Goal: Information Seeking & Learning: Check status

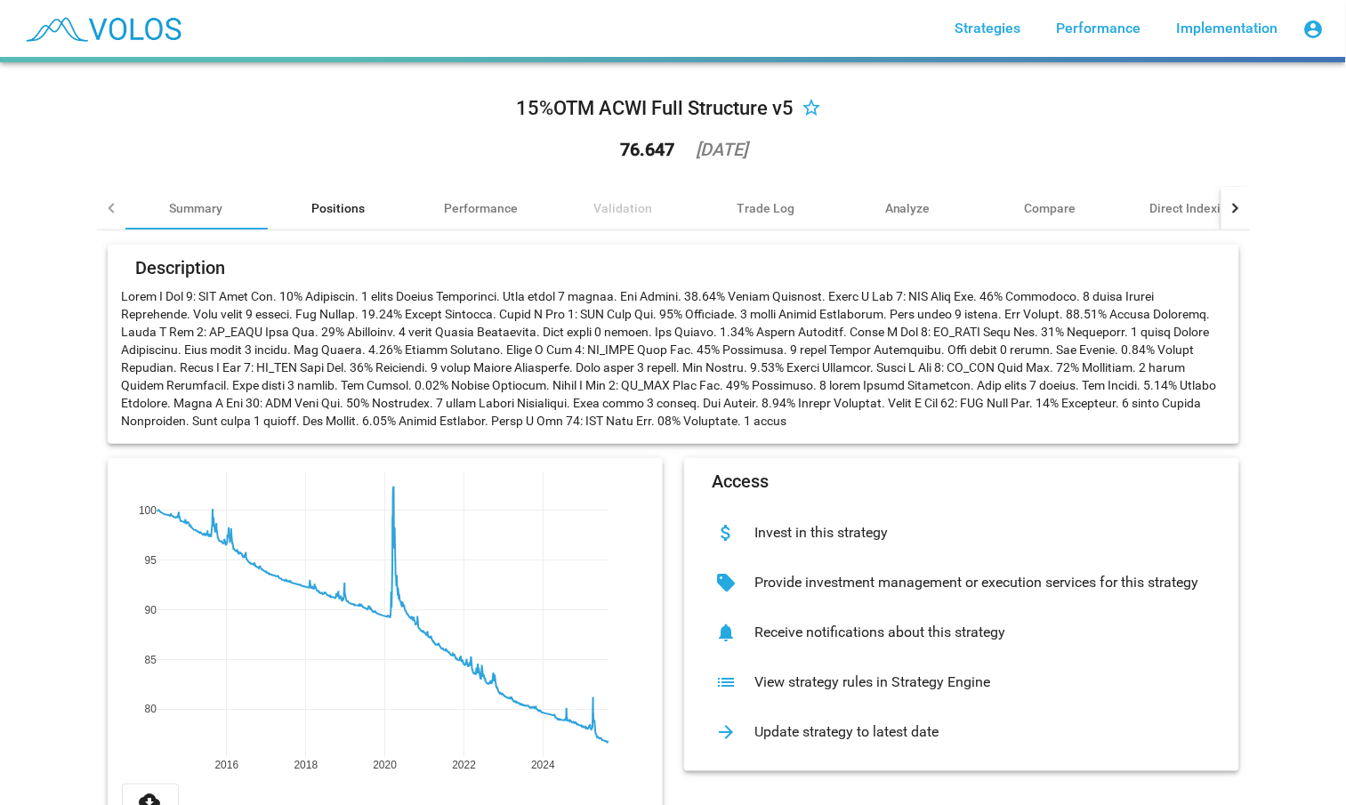
click at [329, 214] on div "Positions" at bounding box center [338, 208] width 53 height 18
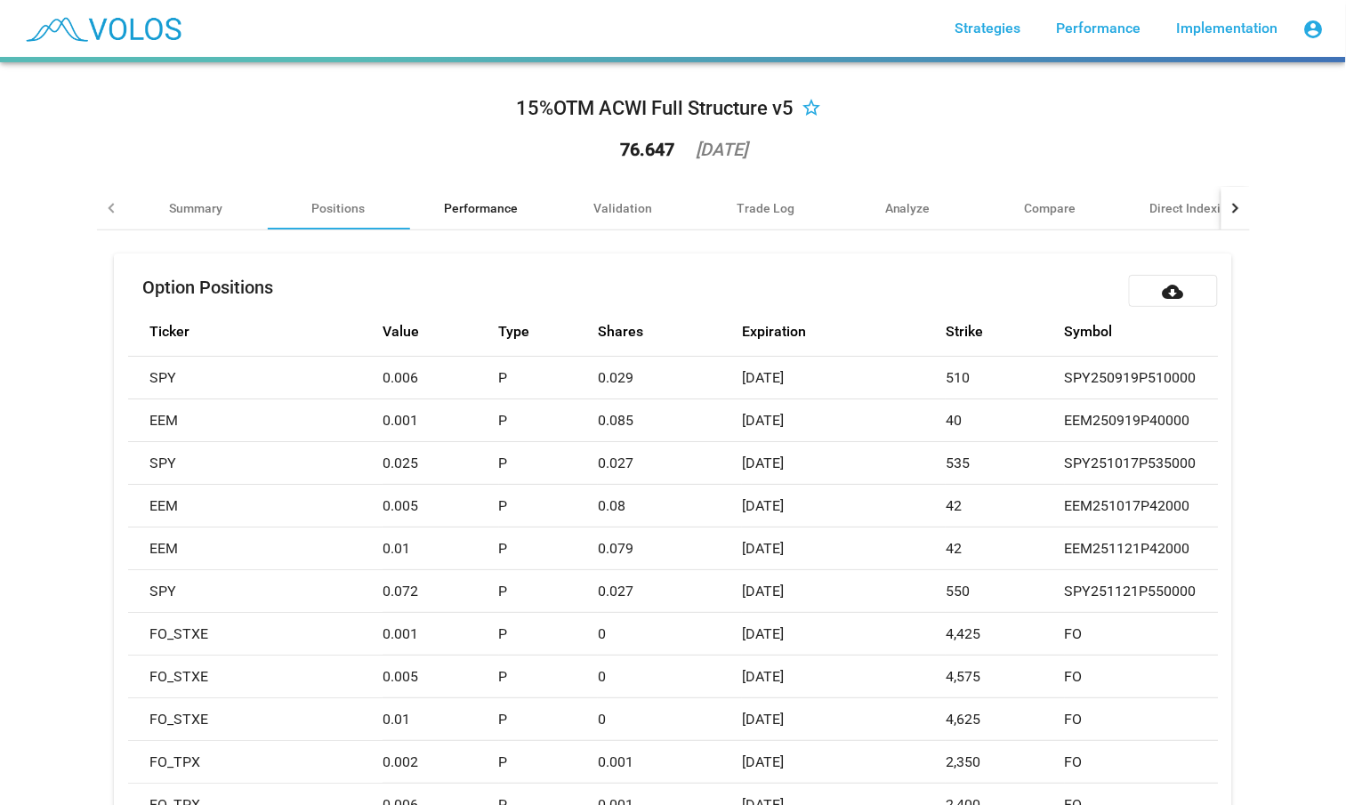
click at [444, 210] on div "Performance" at bounding box center [481, 208] width 74 height 18
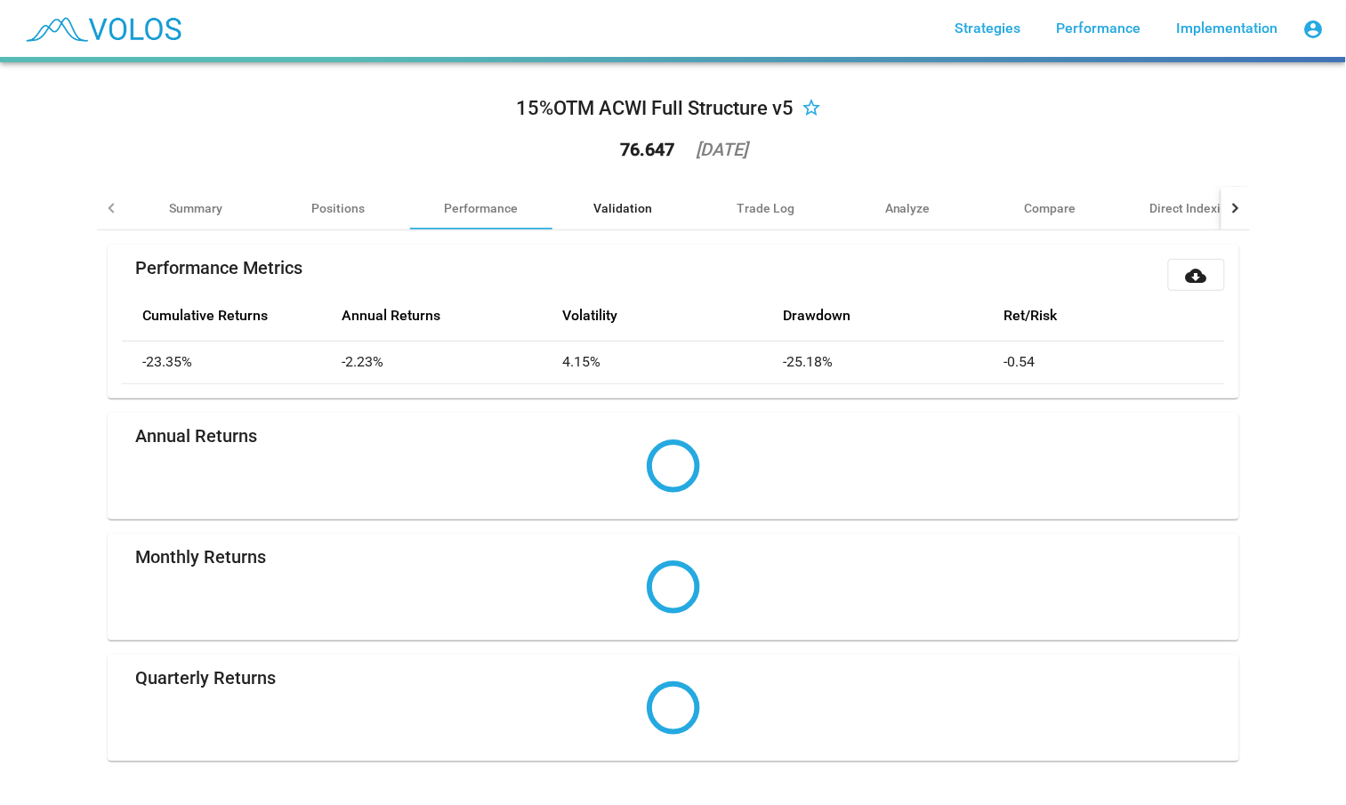
click at [650, 212] on div "Validation" at bounding box center [624, 208] width 142 height 43
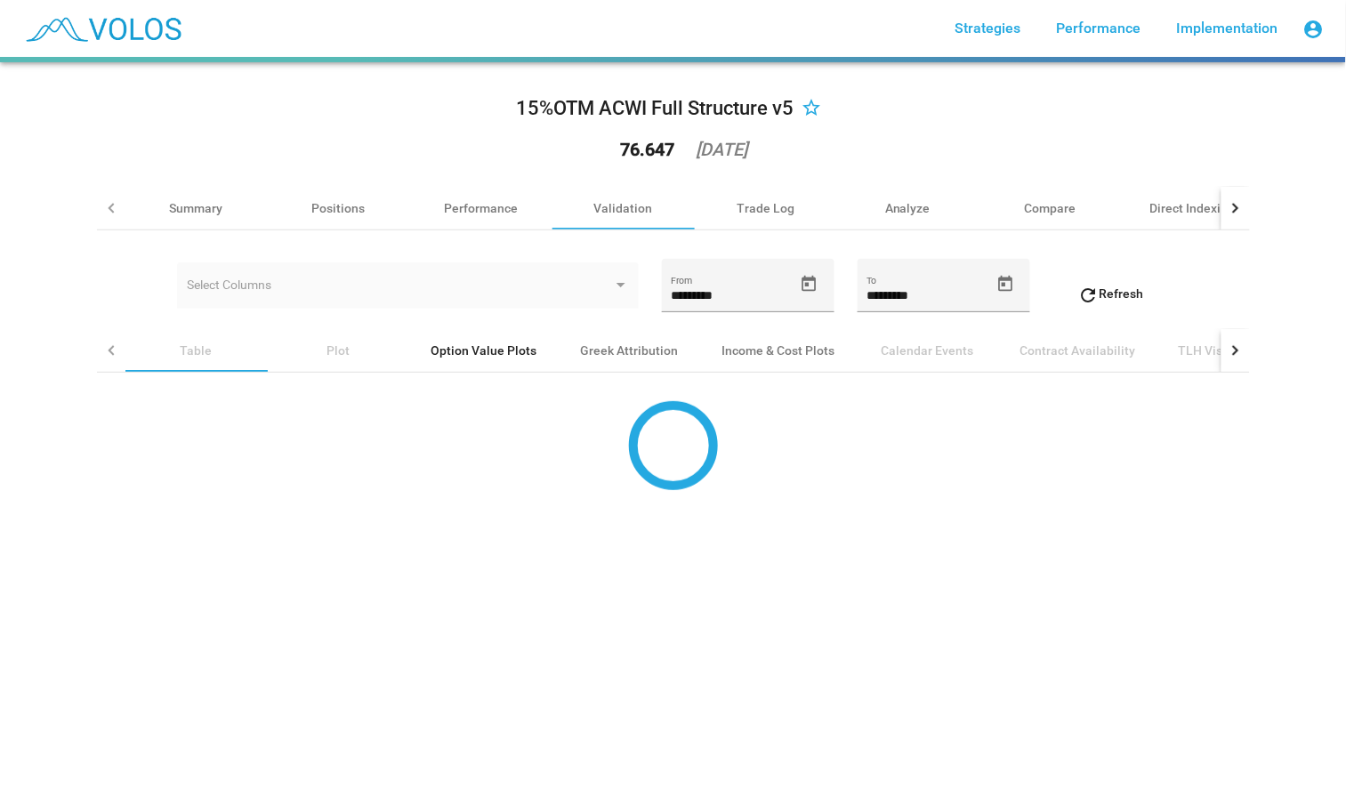
click at [455, 354] on div "Option Value Plots" at bounding box center [485, 351] width 106 height 18
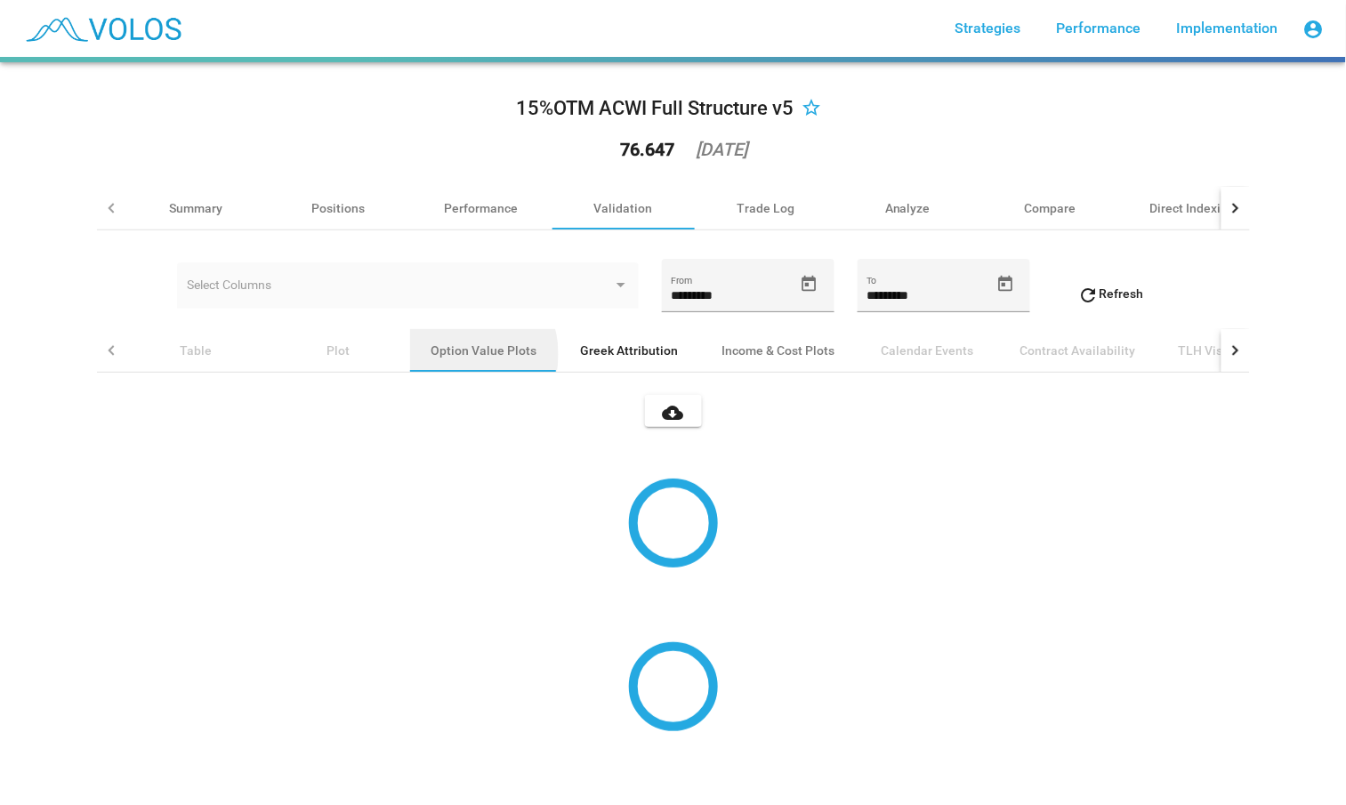
click at [606, 354] on div "Greek Attribution" at bounding box center [630, 351] width 98 height 18
